Goal: Task Accomplishment & Management: Use online tool/utility

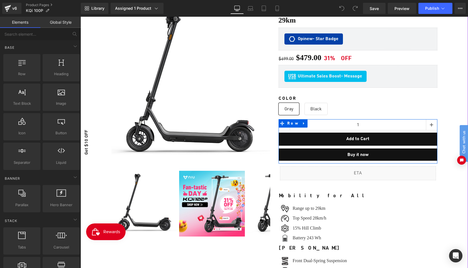
scroll to position [55, 0]
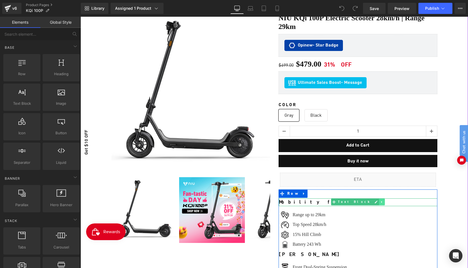
click at [381, 201] on icon at bounding box center [381, 202] width 1 height 2
click at [377, 200] on icon at bounding box center [378, 201] width 3 height 3
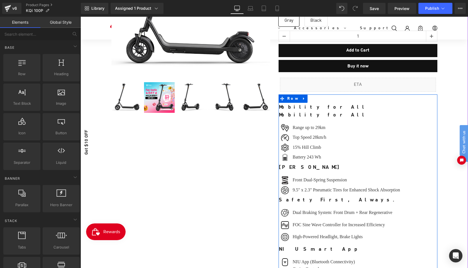
scroll to position [81, 0]
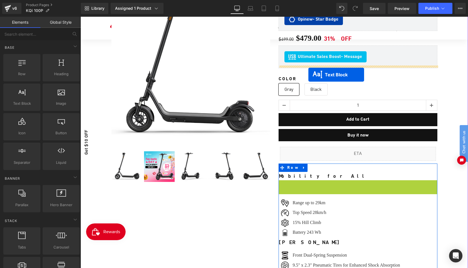
drag, startPoint x: 343, startPoint y: 180, endPoint x: 308, endPoint y: 74, distance: 111.2
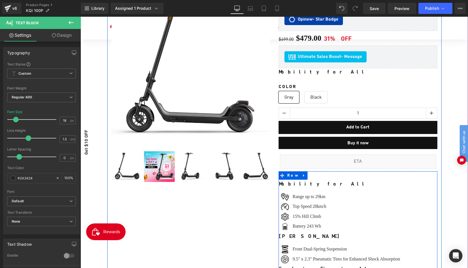
click at [302, 71] on b "Mobility for All" at bounding box center [322, 72] width 89 height 5
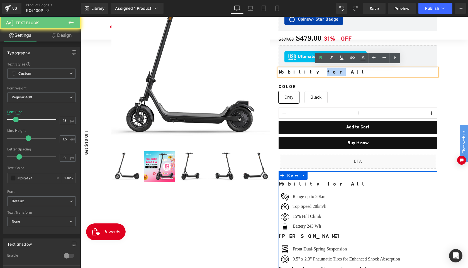
click at [302, 71] on b "Mobility for All" at bounding box center [322, 72] width 89 height 5
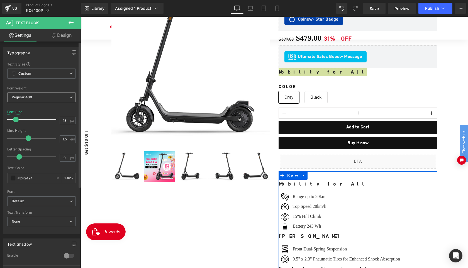
click at [59, 99] on span "Regular 400" at bounding box center [41, 97] width 68 height 10
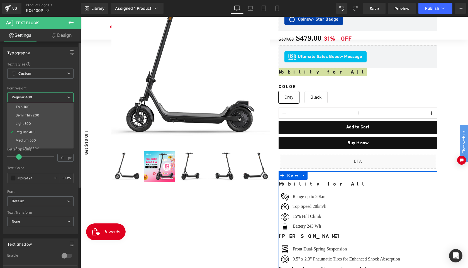
click at [59, 99] on span "Regular 400" at bounding box center [40, 97] width 66 height 10
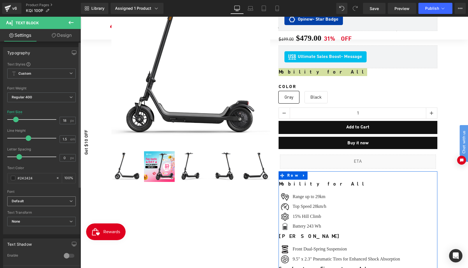
click at [52, 201] on b "Default" at bounding box center [41, 201] width 58 height 5
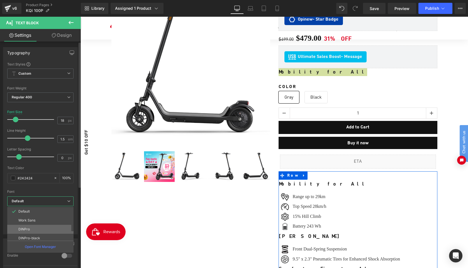
click at [36, 229] on li "DINPro" at bounding box center [41, 229] width 69 height 9
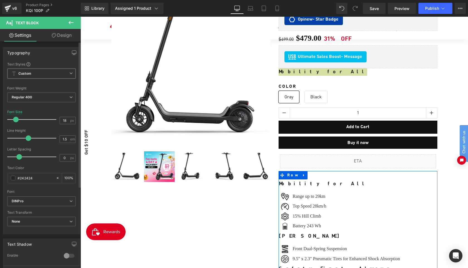
click at [65, 73] on span "Custom Setup Global Style" at bounding box center [41, 73] width 68 height 10
click at [65, 73] on span "Custom Setup Global Style" at bounding box center [40, 73] width 66 height 10
click at [63, 99] on span "Regular 400" at bounding box center [41, 97] width 68 height 10
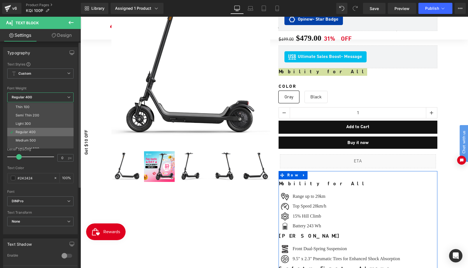
click at [35, 130] on div "Regular 400" at bounding box center [26, 132] width 20 height 4
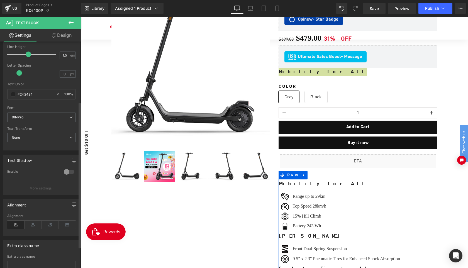
scroll to position [94, 0]
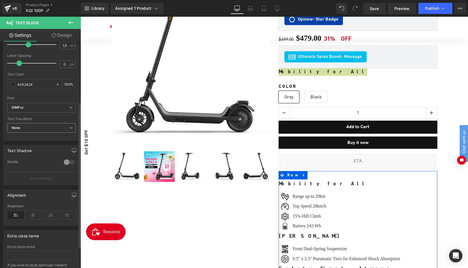
click at [64, 127] on span "None" at bounding box center [41, 128] width 68 height 10
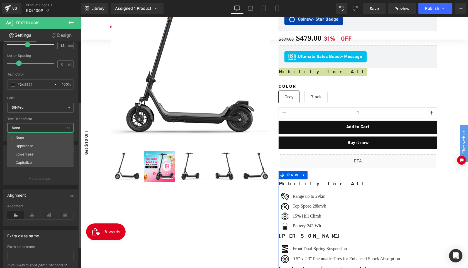
click at [64, 127] on span "None" at bounding box center [40, 128] width 66 height 10
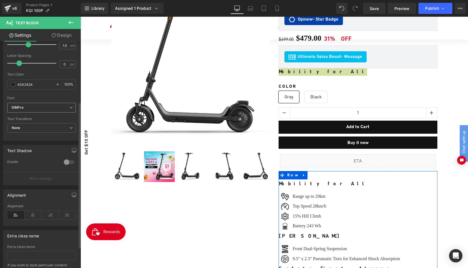
click at [68, 105] on span "DINPro" at bounding box center [41, 108] width 68 height 10
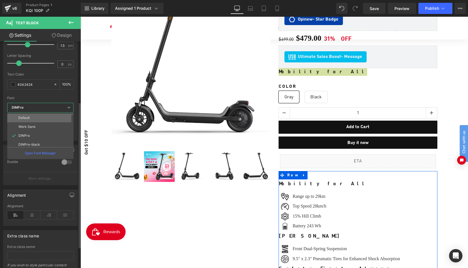
click at [52, 115] on li "Default" at bounding box center [41, 117] width 69 height 9
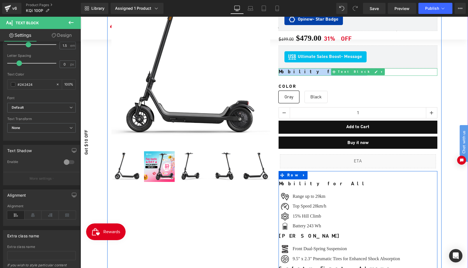
click at [294, 70] on b "Mobility for All" at bounding box center [322, 71] width 89 height 5
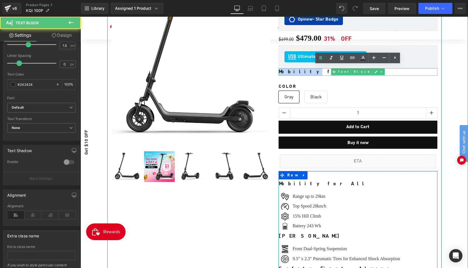
click at [294, 70] on b "Mobility for All" at bounding box center [322, 71] width 89 height 5
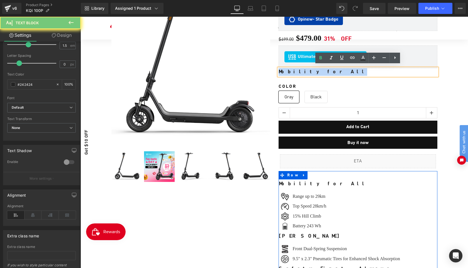
click at [294, 70] on b "Mobility for All" at bounding box center [322, 71] width 89 height 5
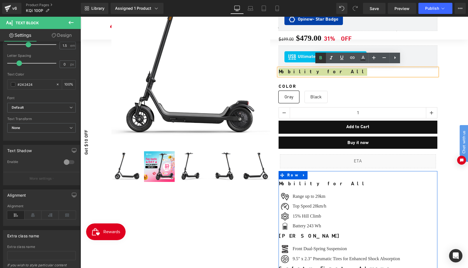
click at [320, 58] on icon at bounding box center [320, 58] width 7 height 7
click at [305, 69] on p "Mobility for All" at bounding box center [357, 72] width 159 height 8
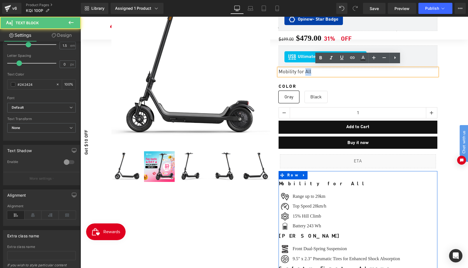
click at [305, 69] on p "Mobility for All" at bounding box center [357, 72] width 159 height 8
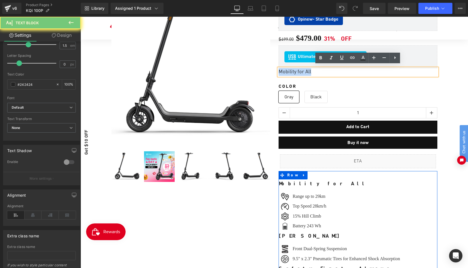
click at [305, 69] on p "Mobility for All" at bounding box center [357, 72] width 159 height 8
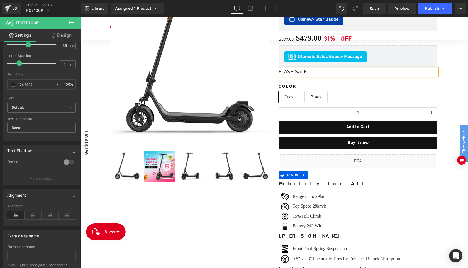
click at [321, 69] on div "FLASH SALE" at bounding box center [357, 72] width 159 height 8
click at [367, 69] on div "FLASH SALE: Unlock Extra Savings" at bounding box center [357, 72] width 159 height 8
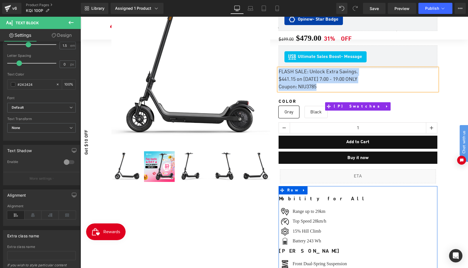
copy div "FLASH SALE: Unlock Extra Savings. $441.15 on Aug. 14th 7:00 - 19:00 ONLY Coupon…"
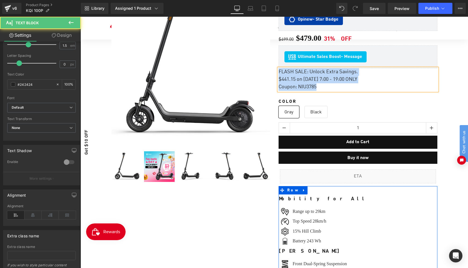
click at [323, 83] on div "Coupon: NIU3785" at bounding box center [357, 87] width 159 height 8
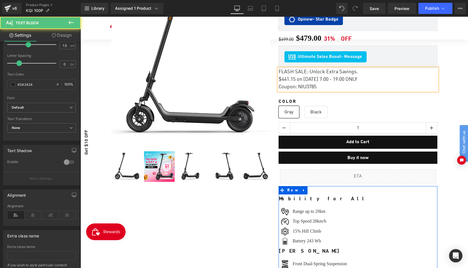
click at [323, 83] on div "Coupon: NIU3785" at bounding box center [357, 87] width 159 height 8
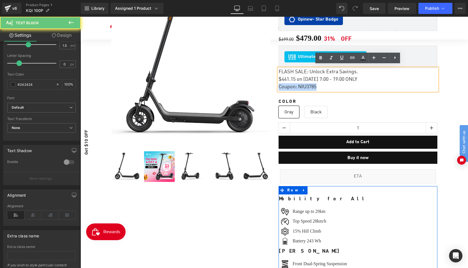
click at [323, 83] on div "Coupon: NIU3785" at bounding box center [357, 87] width 159 height 8
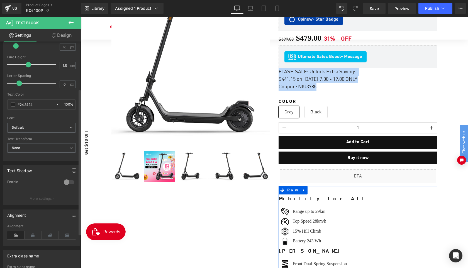
scroll to position [109, 0]
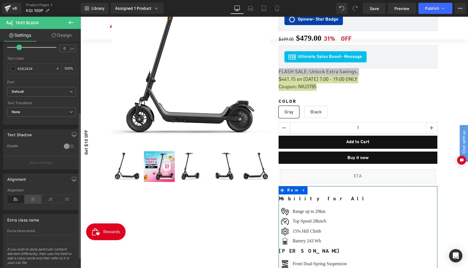
click at [33, 200] on icon at bounding box center [33, 199] width 17 height 8
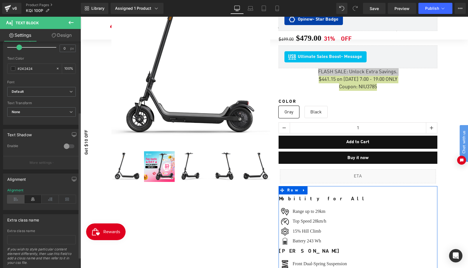
click at [21, 197] on icon at bounding box center [15, 199] width 17 height 8
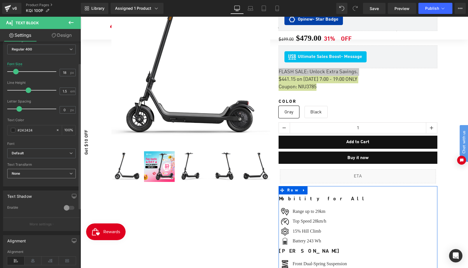
scroll to position [0, 0]
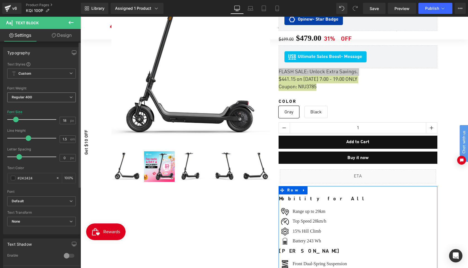
click at [64, 96] on span "Regular 400" at bounding box center [41, 97] width 68 height 10
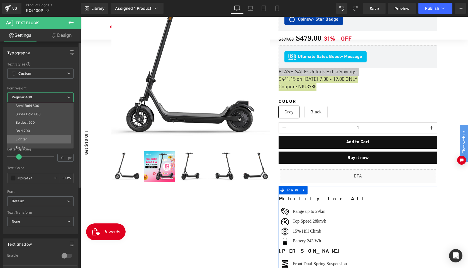
scroll to position [46, 0]
click at [41, 136] on li "Lighter" at bounding box center [41, 136] width 69 height 8
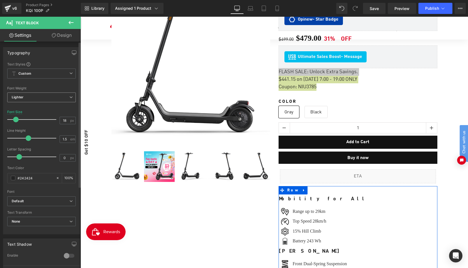
click at [69, 97] on icon at bounding box center [70, 97] width 3 height 3
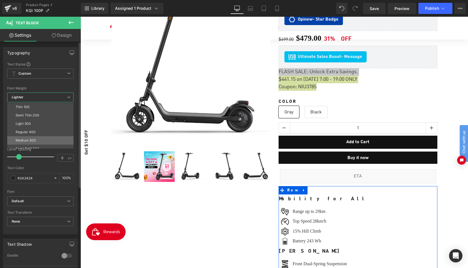
scroll to position [14, 0]
click at [38, 118] on li "Regular 400" at bounding box center [41, 118] width 69 height 8
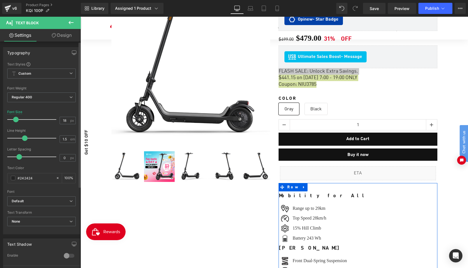
click at [25, 140] on span at bounding box center [25, 138] width 6 height 6
click at [35, 148] on div "Letter Spacing" at bounding box center [41, 149] width 68 height 4
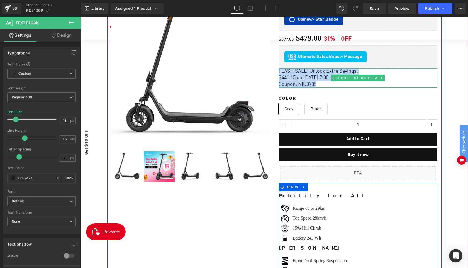
click at [343, 82] on div "Coupon: NIU3785" at bounding box center [357, 84] width 159 height 6
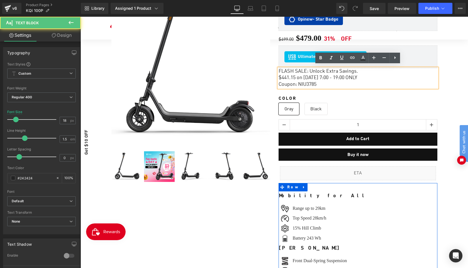
click at [292, 72] on div "FLASH SALE: Unlock Extra Savings. $441.15 on Aug. 14th 7:00 - 19:00 ONLY Coupon…" at bounding box center [357, 77] width 159 height 19
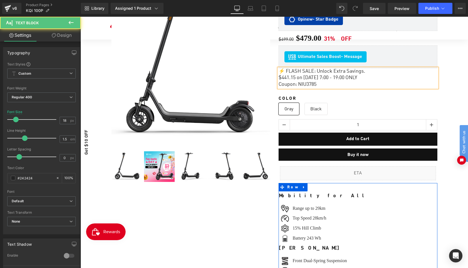
click at [307, 69] on div "⚡️ FLASH SALE: Unlock Extra Savings. $441.15 on Aug. 14th 7:00 - 19:00 ONLY Cou…" at bounding box center [357, 77] width 159 height 19
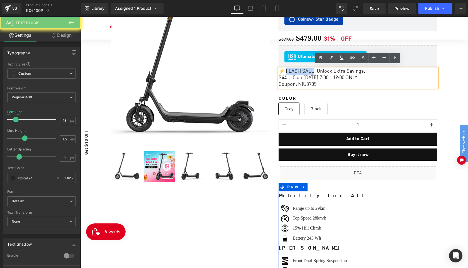
click at [290, 68] on div "⚡️ FLASH SALE: Unlock Extra Savings. $441.15 on Aug. 14th 7:00 - 19:00 ONLY Cou…" at bounding box center [357, 77] width 159 height 19
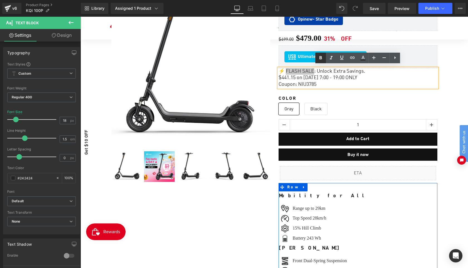
click at [318, 58] on icon at bounding box center [320, 58] width 7 height 7
click at [318, 77] on div "$441.15 on Aug. 14th 7:00 - 19:00 ONLY" at bounding box center [357, 78] width 159 height 6
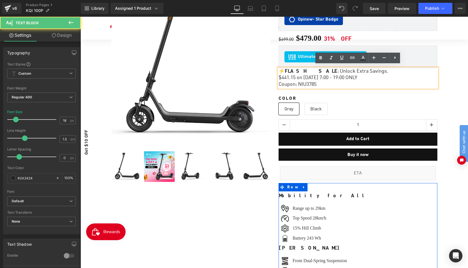
click at [370, 68] on div "⚡️ FLASH SALE : Unlock Extra Savings. $441.15 on Aug. 14th 7:00 - 19:00 ONLY Co…" at bounding box center [357, 77] width 159 height 19
drag, startPoint x: 298, startPoint y: 77, endPoint x: 273, endPoint y: 76, distance: 25.1
click at [273, 76] on div "Sale Off (P) Image ‹" at bounding box center [274, 185] width 334 height 395
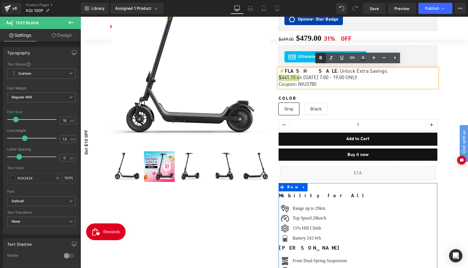
click at [320, 59] on icon at bounding box center [320, 57] width 3 height 3
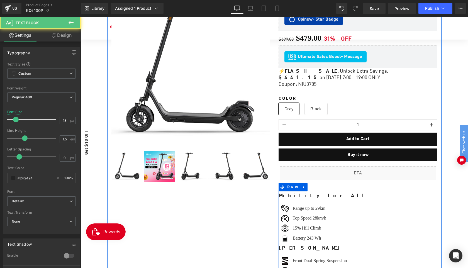
drag, startPoint x: 298, startPoint y: 76, endPoint x: 275, endPoint y: 75, distance: 22.8
click at [275, 75] on div "NIU KQi 100P Electric Scooter 28km/h | Range 29km (P) Title Opinew - Star Badge…" at bounding box center [357, 184] width 167 height 392
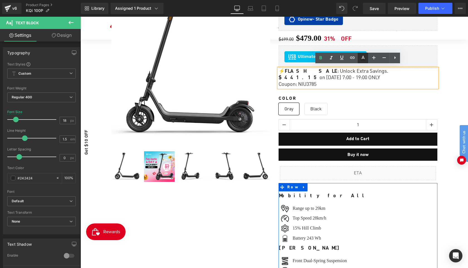
click at [364, 57] on icon at bounding box center [362, 58] width 7 height 7
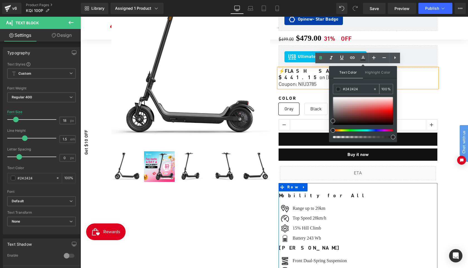
click at [356, 88] on input "#242424" at bounding box center [358, 89] width 30 height 6
type input "#DF001F"
click html "Chat with us"
click at [452, 88] on div "Liquid Sale Off" at bounding box center [273, 178] width 387 height 408
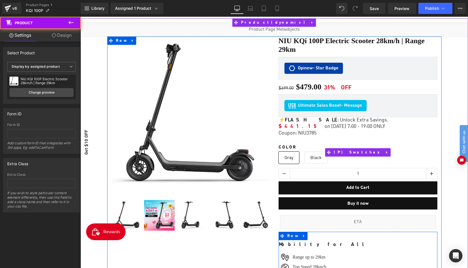
scroll to position [19, 0]
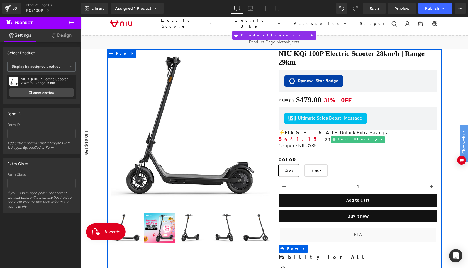
click at [368, 131] on div "⚡️ FLASH SALE : Unlock Extra Savings. $441.15 on Aug. 14th 7:00 - 19:00 ONLY Co…" at bounding box center [357, 139] width 159 height 19
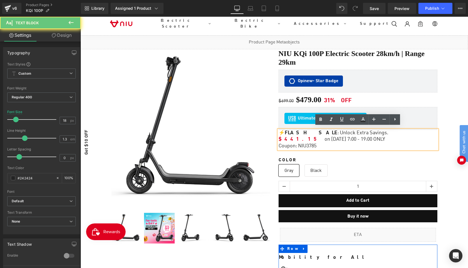
click at [284, 138] on span "$441.15" at bounding box center [298, 139] width 41 height 5
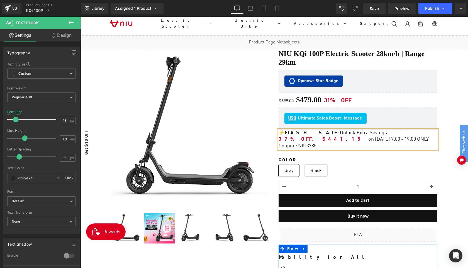
click at [338, 144] on div "Coupon: NIU3785" at bounding box center [357, 146] width 159 height 6
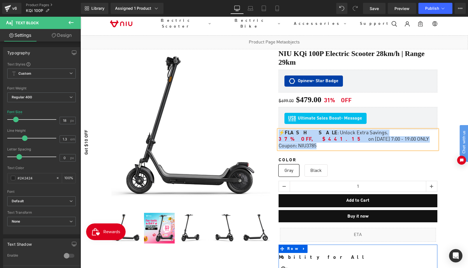
copy div "⚡️ FLASH SALE : Unlock Extra Savings. 37% OFF, $441.15 on Aug. 14th 7:00 - 19:0…"
click at [310, 143] on div "Coupon: NIU3785" at bounding box center [357, 146] width 159 height 6
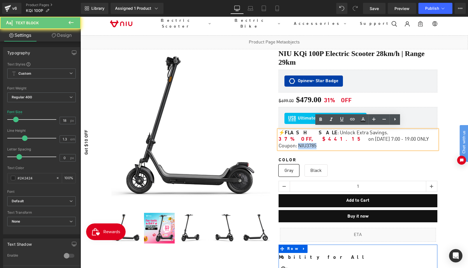
click at [310, 143] on div "Coupon: NIU3785" at bounding box center [357, 146] width 159 height 6
click at [320, 124] on link at bounding box center [320, 119] width 11 height 11
click at [316, 131] on div "⚡️ FLASH SALE : Unlock Extra Savings. 37% OFF, $441.15 on Aug. 14th 7:00 - 19:0…" at bounding box center [357, 139] width 159 height 19
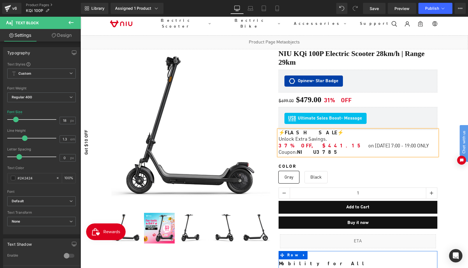
click html "Chat with us"
click at [280, 143] on span "37% OFF, $441.15" at bounding box center [320, 145] width 85 height 5
click html "Chat with us"
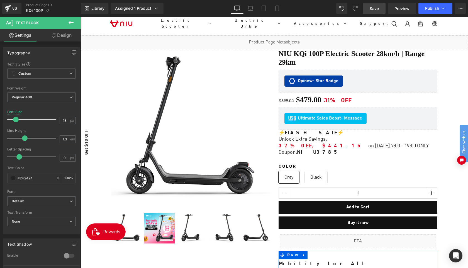
click at [375, 9] on span "Save" at bounding box center [373, 9] width 9 height 6
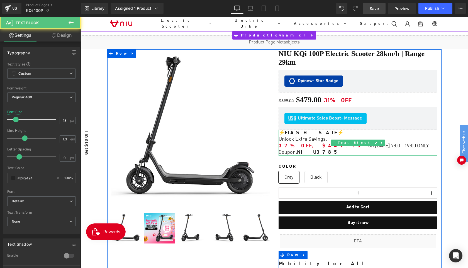
click at [313, 151] on span "NIU3785" at bounding box center [318, 152] width 43 height 5
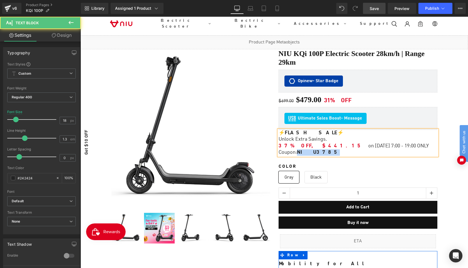
click at [313, 151] on span "NIU3785" at bounding box center [318, 152] width 43 height 5
copy span "NIU3785"
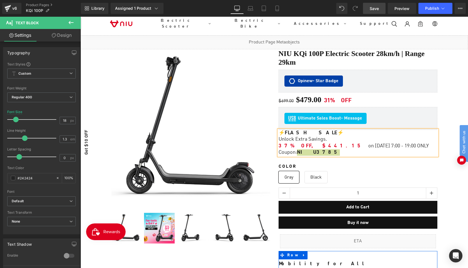
click html "Chat with us"
click at [371, 8] on span "Save" at bounding box center [373, 9] width 9 height 6
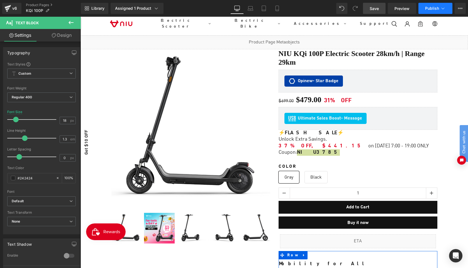
click at [425, 11] on button "Publish" at bounding box center [435, 8] width 34 height 11
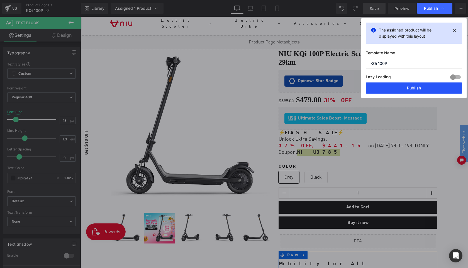
click at [420, 87] on button "Publish" at bounding box center [414, 87] width 96 height 11
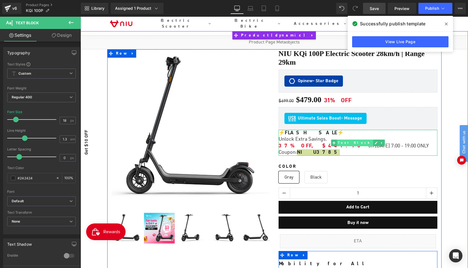
click at [353, 140] on span "Text Block" at bounding box center [355, 143] width 36 height 7
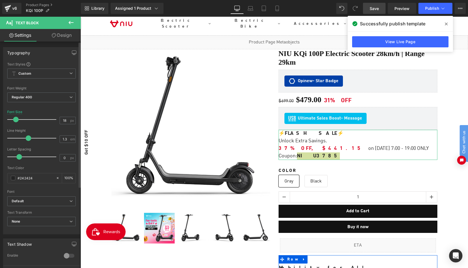
drag, startPoint x: 25, startPoint y: 138, endPoint x: 29, endPoint y: 138, distance: 3.9
click at [29, 138] on span at bounding box center [29, 138] width 6 height 6
drag, startPoint x: 332, startPoint y: 6, endPoint x: 373, endPoint y: 6, distance: 41.5
click at [373, 6] on span "Save" at bounding box center [373, 9] width 9 height 6
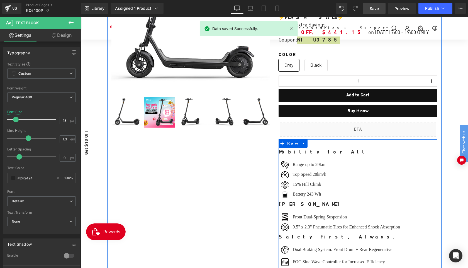
scroll to position [168, 0]
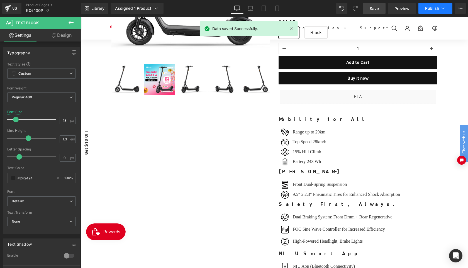
click at [427, 9] on span "Publish" at bounding box center [432, 8] width 14 height 4
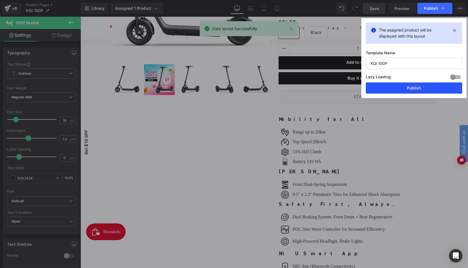
click at [419, 89] on button "Publish" at bounding box center [414, 87] width 96 height 11
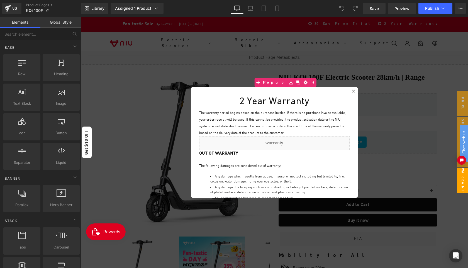
click at [353, 92] on icon at bounding box center [353, 90] width 3 height 3
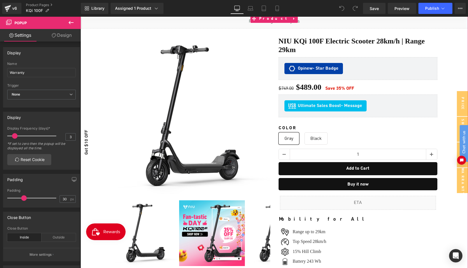
scroll to position [60, 0]
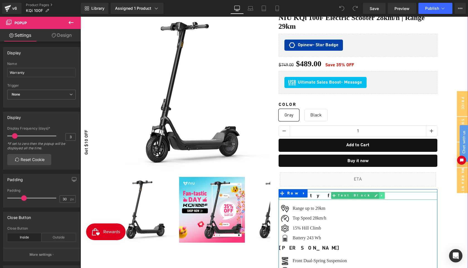
click at [380, 194] on icon at bounding box center [381, 195] width 3 height 3
click at [377, 194] on icon at bounding box center [378, 195] width 3 height 3
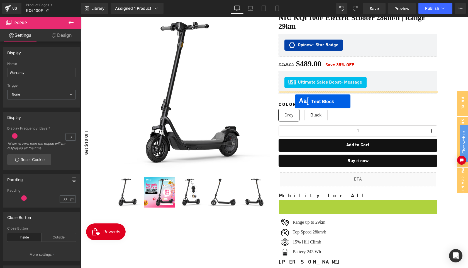
drag, startPoint x: 342, startPoint y: 199, endPoint x: 295, endPoint y: 101, distance: 108.5
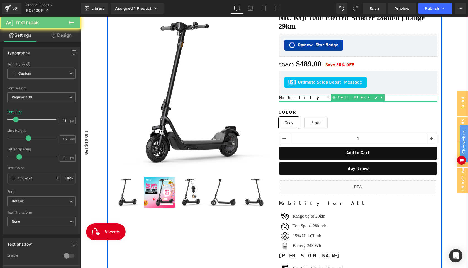
click at [311, 96] on b "Mobility for All" at bounding box center [322, 97] width 89 height 5
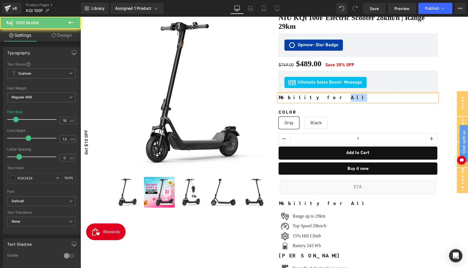
click at [311, 96] on b "Mobility for All" at bounding box center [322, 97] width 89 height 5
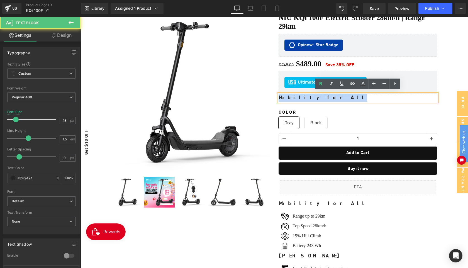
click at [311, 96] on b "Mobility for All" at bounding box center [322, 97] width 89 height 5
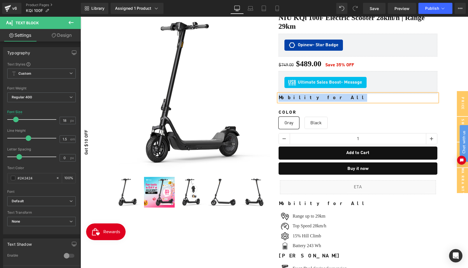
paste div
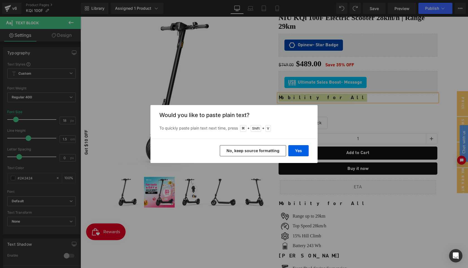
click at [276, 151] on button "No, keep source formatting" at bounding box center [253, 150] width 66 height 11
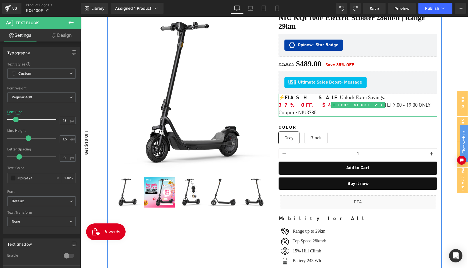
click at [284, 103] on span "37% OFF, $441.15" at bounding box center [320, 105] width 85 height 5
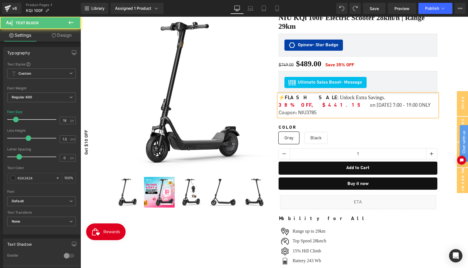
drag, startPoint x: 302, startPoint y: 103, endPoint x: 397, endPoint y: 102, distance: 94.7
click at [397, 102] on div "38% OFF, $441.15 on [DATE] 7:00 - 19:00 ONLY" at bounding box center [357, 106] width 159 height 8
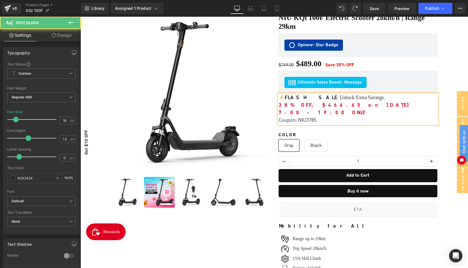
drag, startPoint x: 302, startPoint y: 103, endPoint x: 398, endPoint y: 103, distance: 95.8
click at [398, 103] on div "38% OFF, $466.65 on [DATE] 7:00 - 19:00 ONLY" at bounding box center [357, 109] width 159 height 15
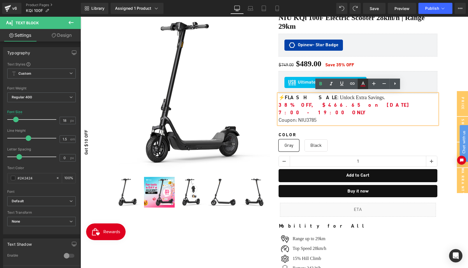
click at [364, 84] on icon at bounding box center [362, 83] width 3 height 3
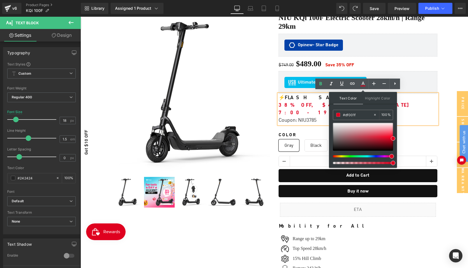
click at [317, 105] on span "38% OFF, $466.65 on [DATE] 7:00 - 19:00 ONLY" at bounding box center [345, 109] width 134 height 13
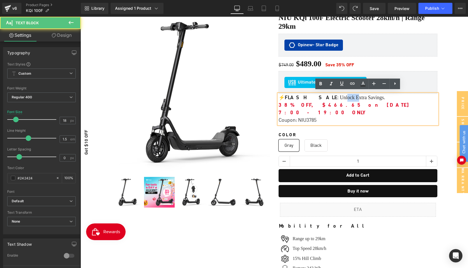
drag, startPoint x: 324, startPoint y: 97, endPoint x: 337, endPoint y: 97, distance: 12.5
click at [337, 97] on p "⚡️ FLASH SALE : Unlock Extra Savings." at bounding box center [357, 98] width 159 height 8
click at [329, 96] on p "⚡️ FLASH SALE : Unlock Extra Savings." at bounding box center [357, 98] width 159 height 8
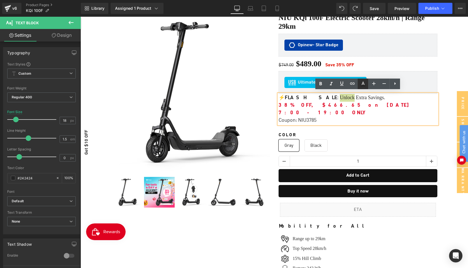
click at [367, 82] on link at bounding box center [363, 84] width 11 height 11
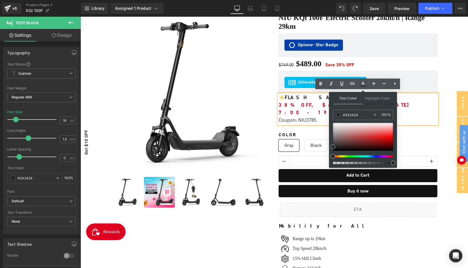
click at [320, 104] on span "38% OFF, $466.65 on [DATE] 7:00 - 19:00 ONLY" at bounding box center [345, 109] width 134 height 13
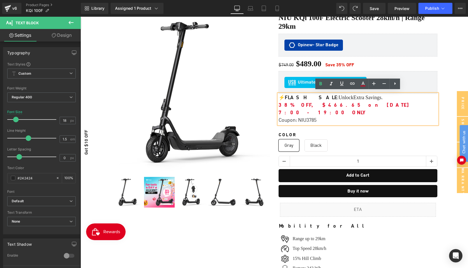
drag, startPoint x: 321, startPoint y: 103, endPoint x: 400, endPoint y: 101, distance: 78.6
click at [400, 102] on div "38% OFF, $466.65 on [DATE] 7:00 - 19:00 ONLY" at bounding box center [357, 109] width 159 height 15
click at [319, 84] on icon at bounding box center [320, 83] width 7 height 7
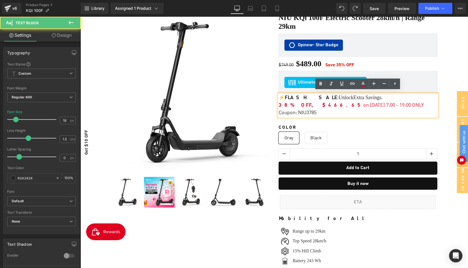
drag, startPoint x: 320, startPoint y: 105, endPoint x: 391, endPoint y: 102, distance: 71.0
click at [391, 102] on div "38% OFF, $466.65 on [DATE] 7:00 - 19:00 ONLY" at bounding box center [357, 106] width 159 height 8
click at [364, 85] on icon at bounding box center [362, 83] width 7 height 7
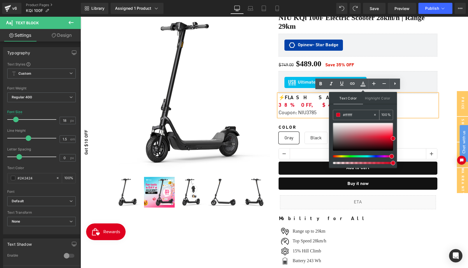
click at [352, 115] on input "#df001f" at bounding box center [358, 115] width 30 height 6
type input "#242424"
click at [434, 125] on label "Color" at bounding box center [357, 128] width 159 height 7
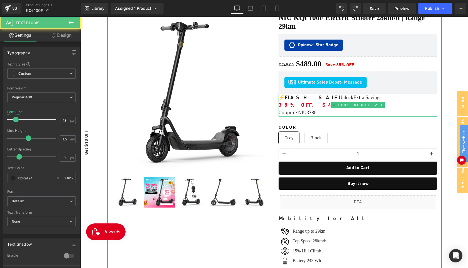
click at [319, 109] on div "Coupon: NIU3785" at bounding box center [357, 113] width 159 height 8
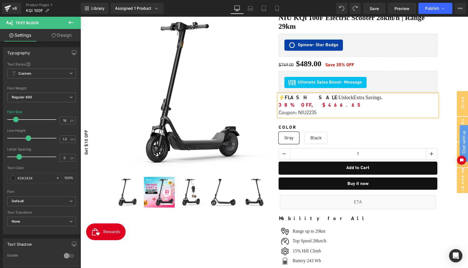
click at [452, 73] on div "Liquid ‹" at bounding box center [273, 218] width 387 height 454
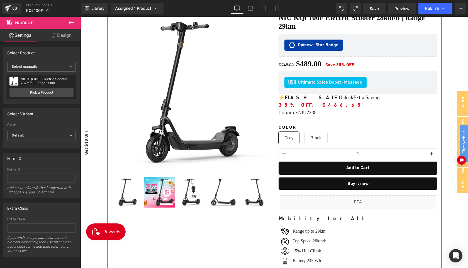
click at [363, 103] on span "on [DATE] 7:00 - 19:00 ONLY" at bounding box center [393, 105] width 60 height 5
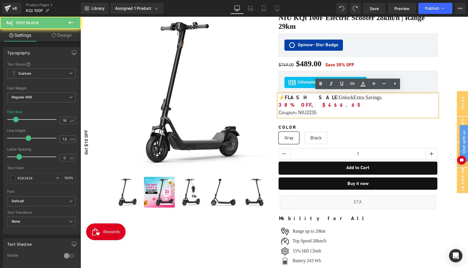
click at [363, 103] on span "on [DATE] 7:00 - 19:00 ONLY" at bounding box center [393, 105] width 60 height 5
click at [320, 103] on span "38% OFF, $466.65" at bounding box center [320, 105] width 85 height 5
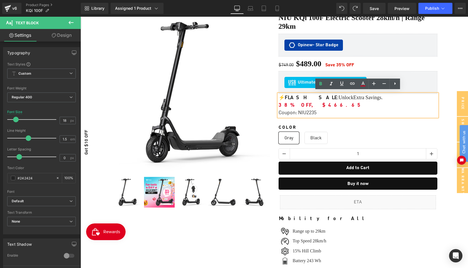
click at [402, 102] on div "38% OFF, $466.65 on [DATE] 7:00 - 19:00 ONLY" at bounding box center [357, 106] width 159 height 8
click at [363, 86] on icon at bounding box center [362, 85] width 5 height 1
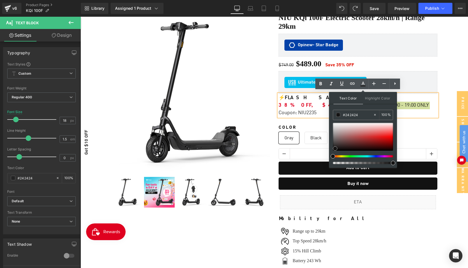
click at [336, 148] on span at bounding box center [335, 148] width 4 height 4
click at [411, 104] on div "38% OFF, $466.65 on [DATE] 7:00 - 19:00 ONLY" at bounding box center [357, 106] width 159 height 8
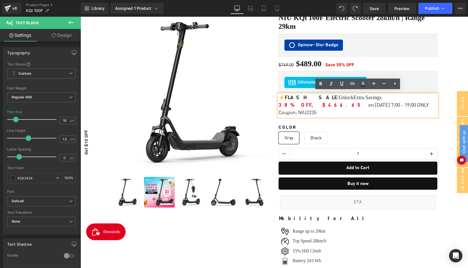
click at [317, 96] on p "⚡️ FLASH SALE : Unlock Extra Savings." at bounding box center [357, 98] width 159 height 8
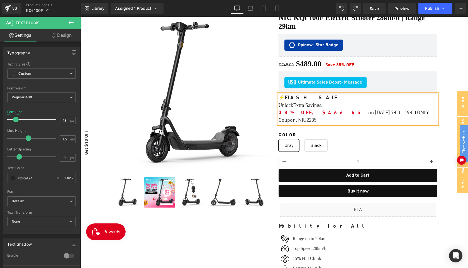
click at [461, 62] on div "Liquid ‹" at bounding box center [273, 221] width 387 height 461
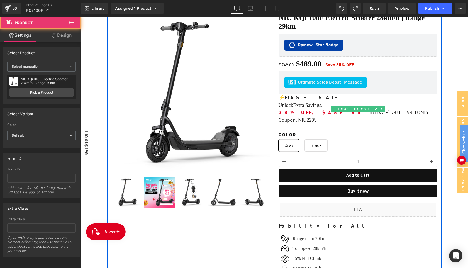
click at [325, 96] on p "⚡️ FLASH SALE :" at bounding box center [357, 98] width 159 height 8
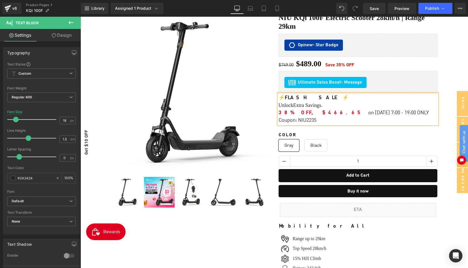
click at [461, 65] on div "Liquid ‹" at bounding box center [273, 221] width 387 height 461
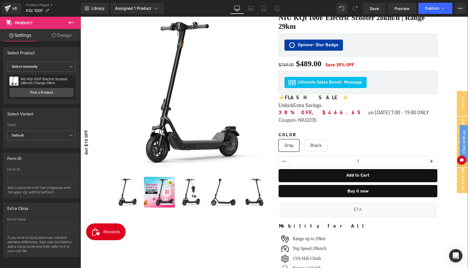
click at [454, 71] on div "Liquid ‹" at bounding box center [273, 221] width 387 height 461
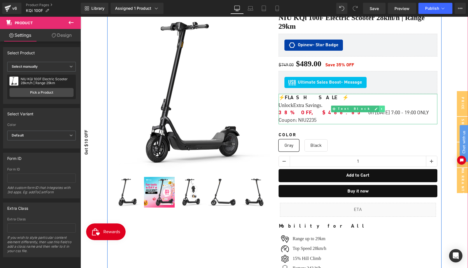
click at [380, 107] on icon at bounding box center [381, 108] width 3 height 3
click at [377, 107] on icon at bounding box center [378, 108] width 3 height 3
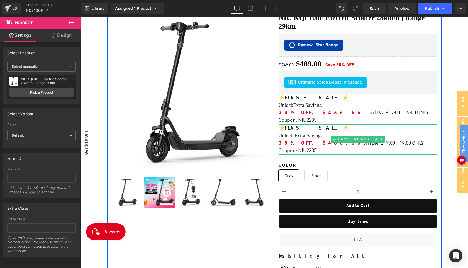
click at [307, 134] on p "Unlock Extra Savings." at bounding box center [357, 136] width 159 height 8
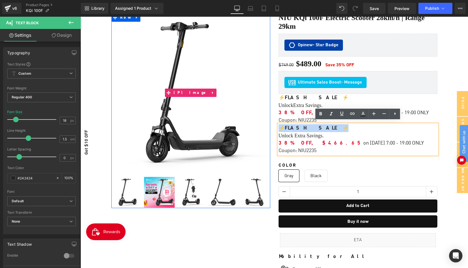
drag, startPoint x: 326, startPoint y: 124, endPoint x: 252, endPoint y: 124, distance: 73.8
click at [252, 124] on div "Sale Off (P) Image ‹" at bounding box center [274, 244] width 334 height 478
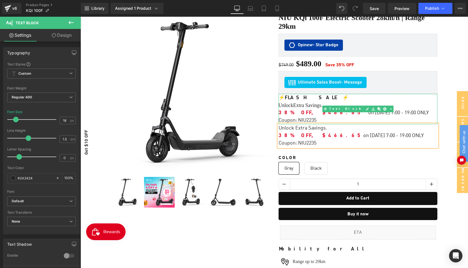
click at [290, 112] on span "38% OFF, $466.65" at bounding box center [320, 112] width 85 height 5
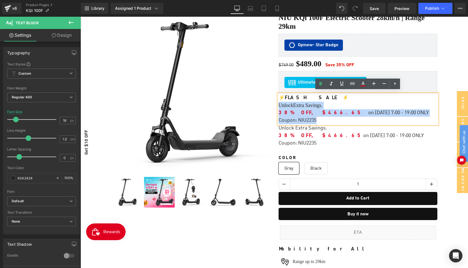
drag, startPoint x: 325, startPoint y: 116, endPoint x: 273, endPoint y: 103, distance: 54.0
click at [273, 103] on div "Sale Off (P) Image ‹" at bounding box center [274, 240] width 334 height 470
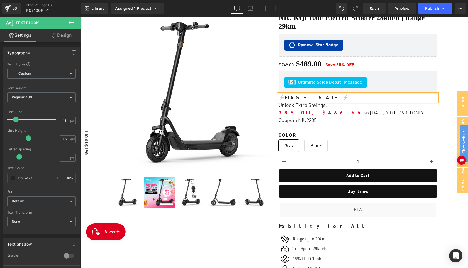
click at [461, 64] on div "Liquid ‹" at bounding box center [273, 222] width 387 height 462
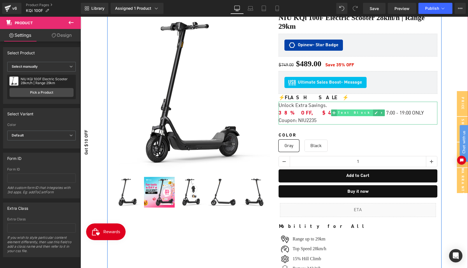
click at [350, 112] on span "Text Block" at bounding box center [355, 112] width 36 height 7
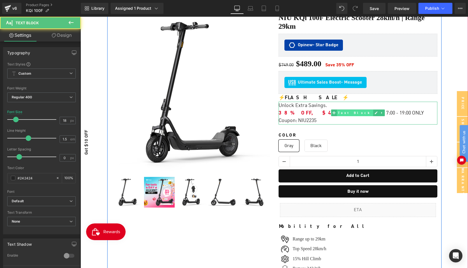
click at [356, 110] on span "Text Block" at bounding box center [355, 113] width 36 height 7
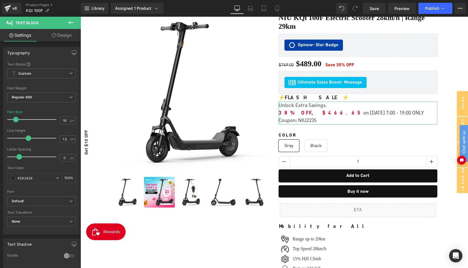
drag, startPoint x: 61, startPoint y: 38, endPoint x: 47, endPoint y: 99, distance: 62.4
click at [61, 38] on link "Design" at bounding box center [61, 35] width 40 height 13
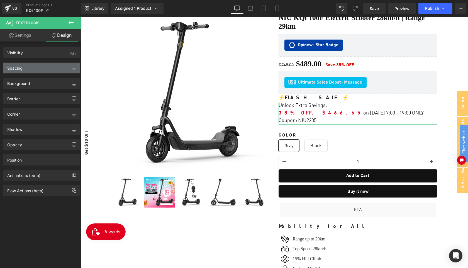
click at [29, 70] on div "Spacing" at bounding box center [41, 68] width 76 height 11
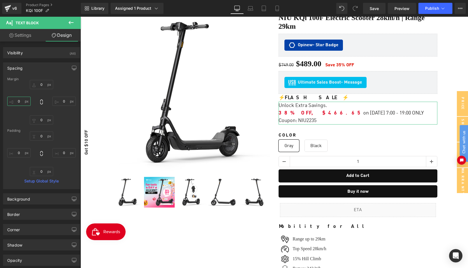
click at [20, 101] on input "0" at bounding box center [18, 101] width 23 height 9
type input "5"
type input "10"
click at [458, 63] on div "Liquid ‹" at bounding box center [273, 222] width 387 height 462
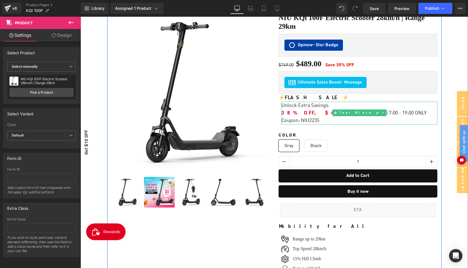
click at [309, 119] on div "Coupon: NIU2235" at bounding box center [359, 121] width 156 height 8
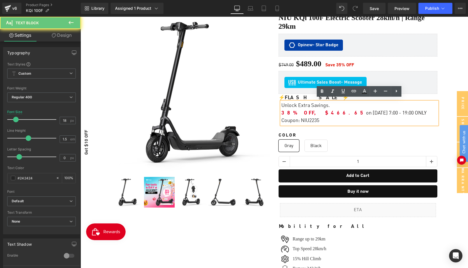
click at [309, 119] on div "Coupon: NIU2235" at bounding box center [359, 121] width 156 height 8
click at [322, 92] on icon at bounding box center [322, 91] width 3 height 3
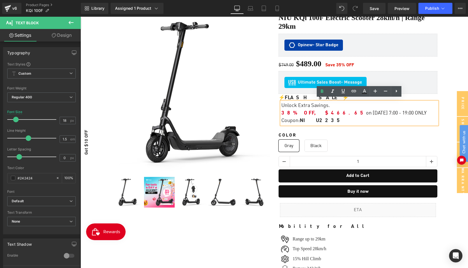
click at [309, 118] on span "NIU2235" at bounding box center [321, 120] width 43 height 5
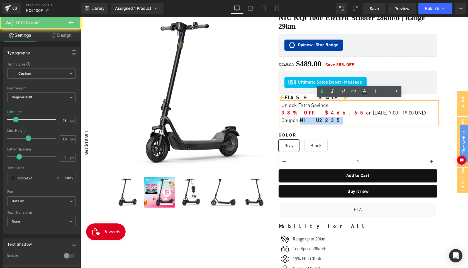
click at [309, 118] on span "NIU2235" at bounding box center [321, 120] width 43 height 5
copy span "NIU2235"
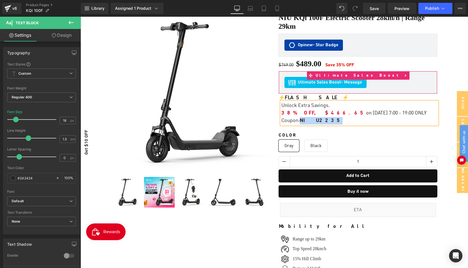
scroll to position [35, 0]
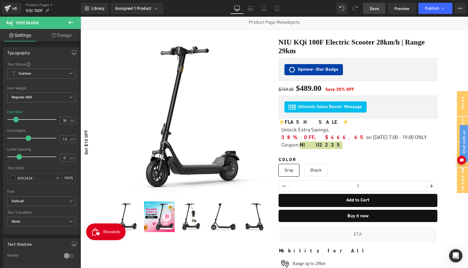
click at [372, 7] on span "Save" at bounding box center [373, 9] width 9 height 6
click at [382, 9] on link "Save" at bounding box center [374, 8] width 23 height 11
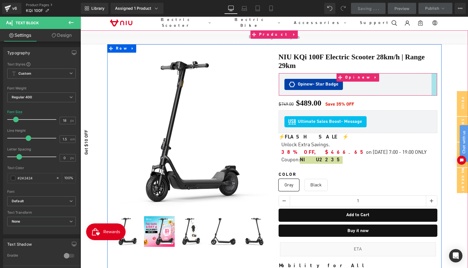
scroll to position [5, 0]
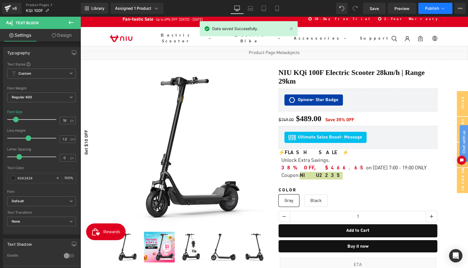
click at [430, 9] on span "Publish" at bounding box center [432, 8] width 14 height 4
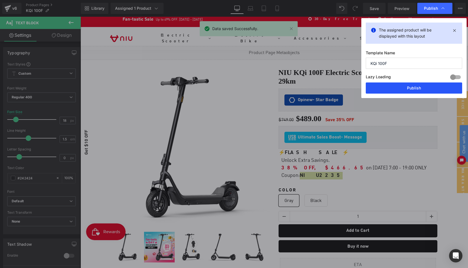
click at [420, 85] on button "Publish" at bounding box center [414, 87] width 96 height 11
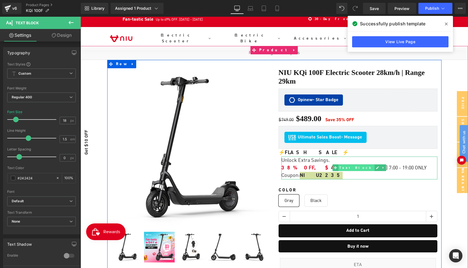
click at [359, 165] on span "Text Block" at bounding box center [356, 168] width 36 height 7
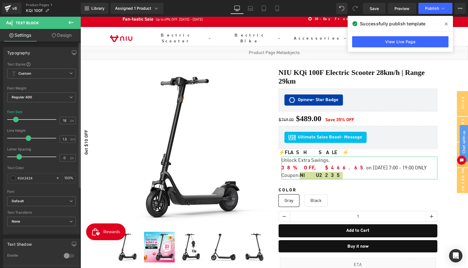
click at [30, 139] on span at bounding box center [29, 138] width 6 height 6
click at [249, 7] on icon at bounding box center [251, 9] width 6 height 6
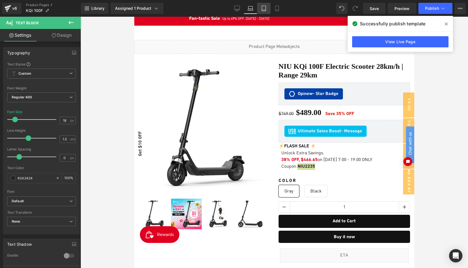
scroll to position [52, 0]
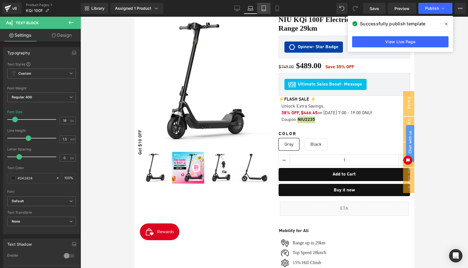
click at [265, 8] on icon at bounding box center [264, 9] width 6 height 6
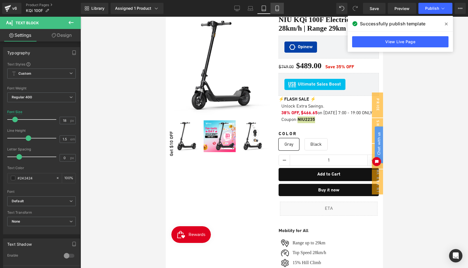
scroll to position [60, 0]
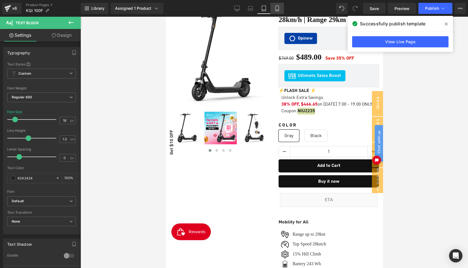
click at [278, 8] on icon at bounding box center [276, 8] width 3 height 5
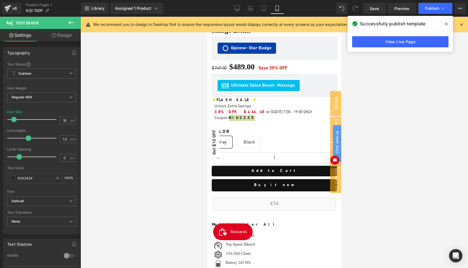
scroll to position [232, 0]
click at [408, 112] on div at bounding box center [273, 142] width 387 height 251
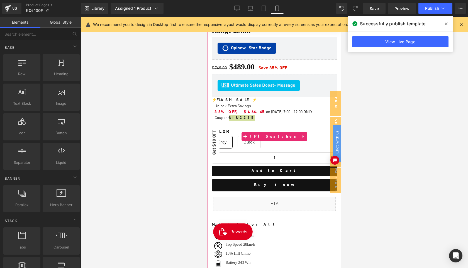
scroll to position [150, 0]
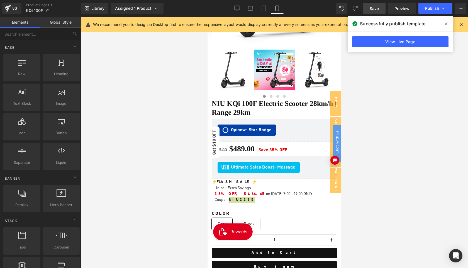
click at [378, 9] on span "Save" at bounding box center [373, 9] width 9 height 6
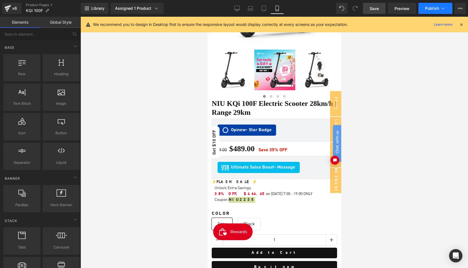
click at [432, 9] on span "Publish" at bounding box center [432, 8] width 14 height 4
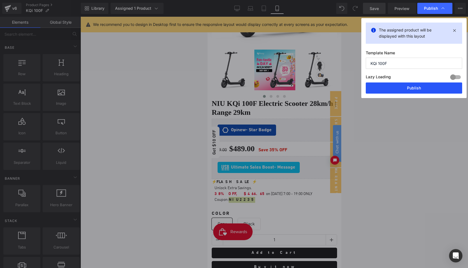
drag, startPoint x: 418, startPoint y: 88, endPoint x: 80, endPoint y: 148, distance: 343.9
click at [418, 88] on button "Publish" at bounding box center [414, 87] width 96 height 11
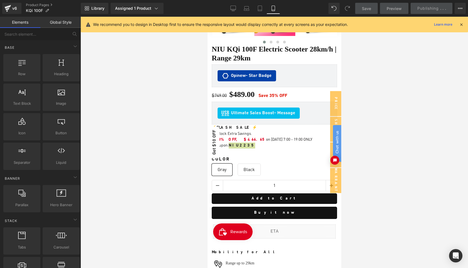
scroll to position [200, 0]
